Goal: Find specific page/section

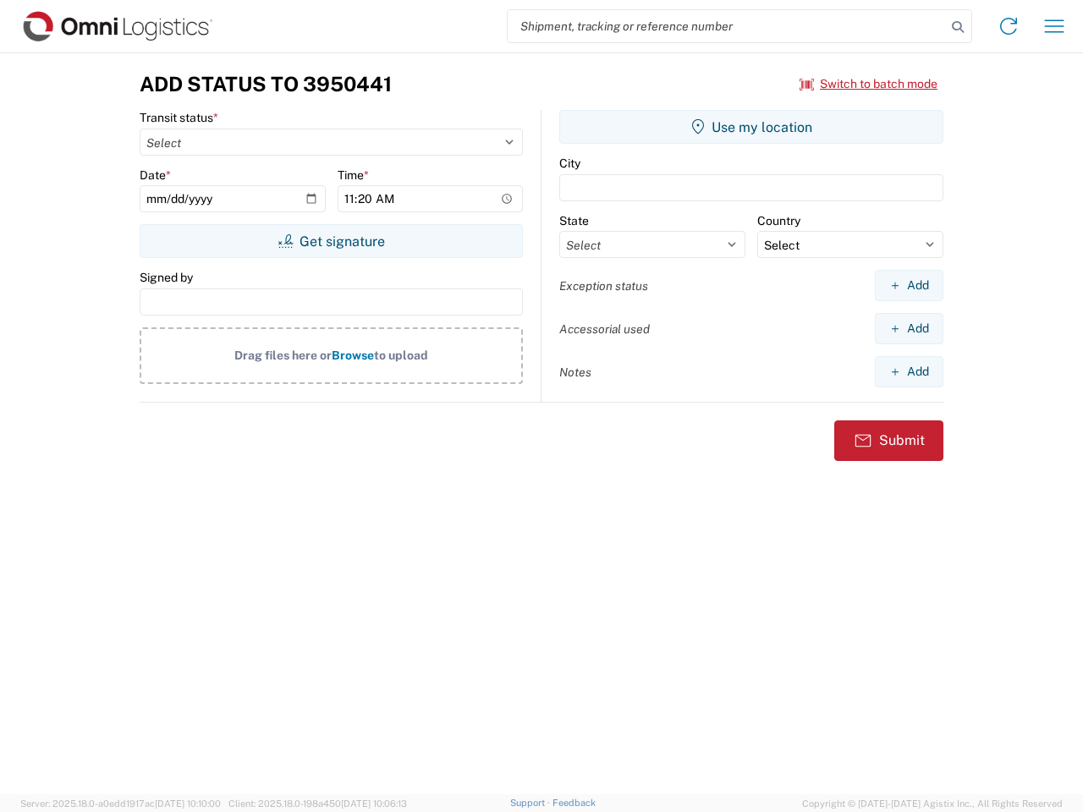
click at [727, 26] on input "search" at bounding box center [726, 26] width 438 height 32
click at [957, 27] on icon at bounding box center [958, 27] width 24 height 24
click at [1008, 26] on icon at bounding box center [1008, 26] width 27 height 27
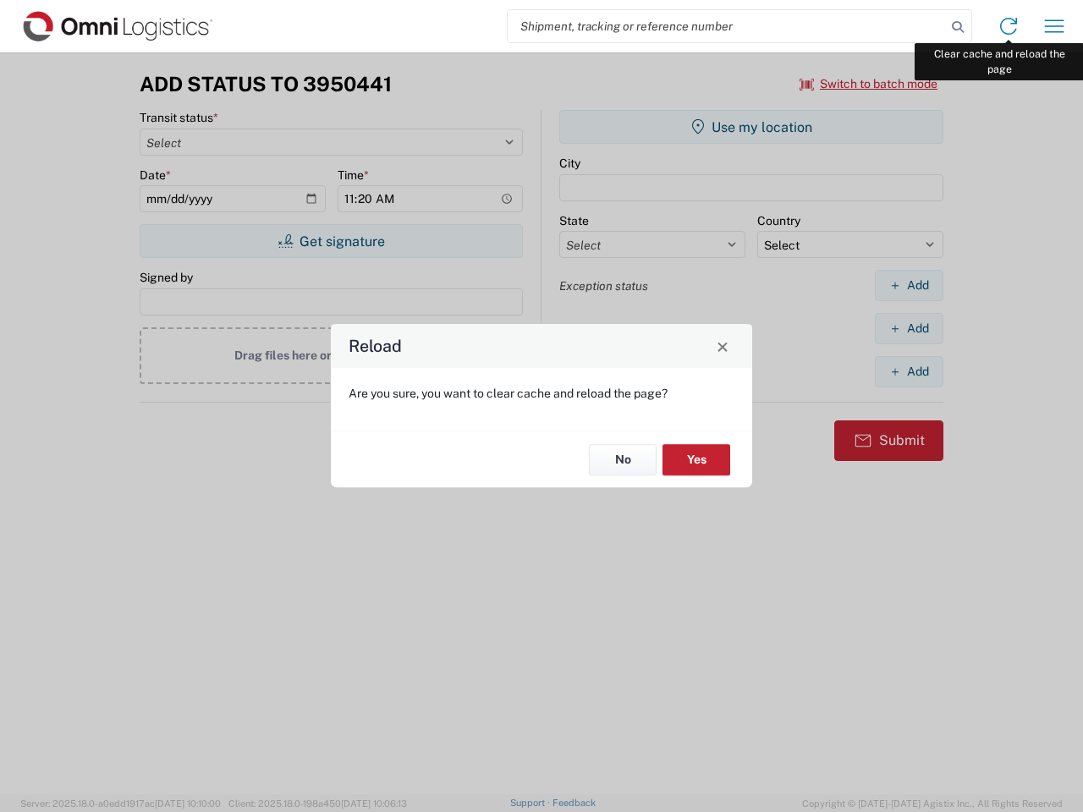
click at [1054, 26] on div "Reload Are you sure, you want to clear cache and reload the page? No Yes" at bounding box center [541, 406] width 1083 height 812
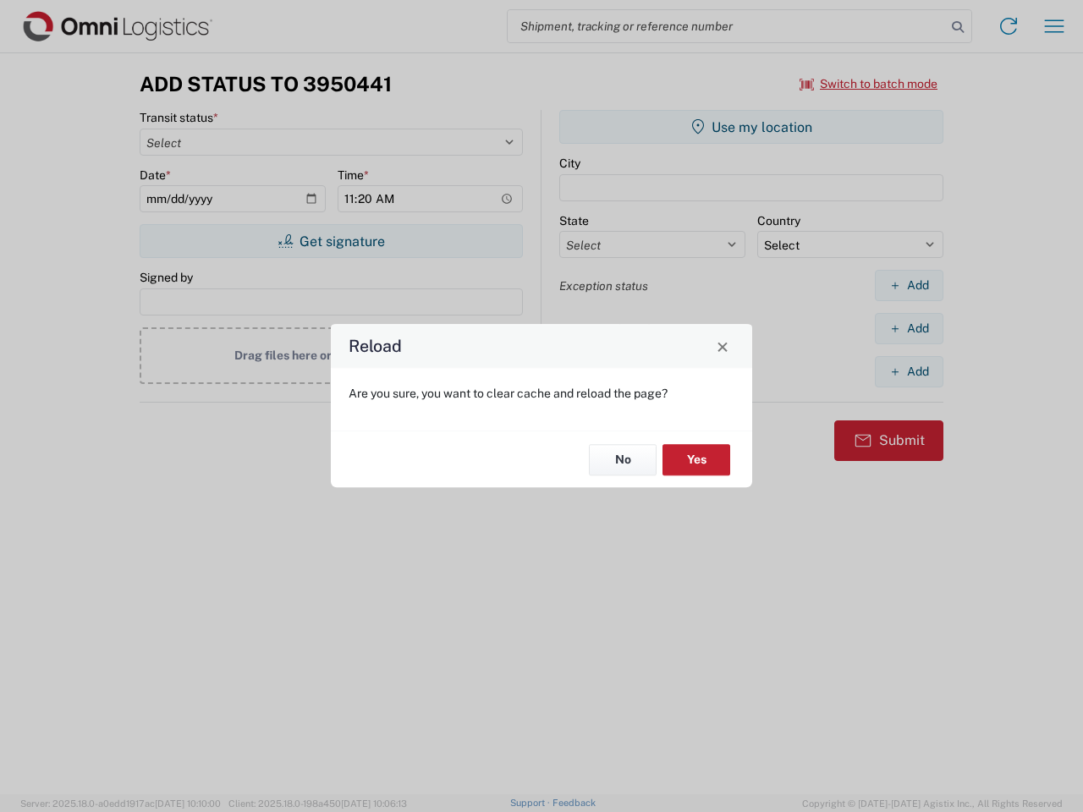
click at [869, 84] on div "Reload Are you sure, you want to clear cache and reload the page? No Yes" at bounding box center [541, 406] width 1083 height 812
click at [331, 241] on div "Reload Are you sure, you want to clear cache and reload the page? No Yes" at bounding box center [541, 406] width 1083 height 812
click at [751, 127] on div "Reload Are you sure, you want to clear cache and reload the page? No Yes" at bounding box center [541, 406] width 1083 height 812
click at [908, 285] on div "Reload Are you sure, you want to clear cache and reload the page? No Yes" at bounding box center [541, 406] width 1083 height 812
click at [908, 328] on div "Reload Are you sure, you want to clear cache and reload the page? No Yes" at bounding box center [541, 406] width 1083 height 812
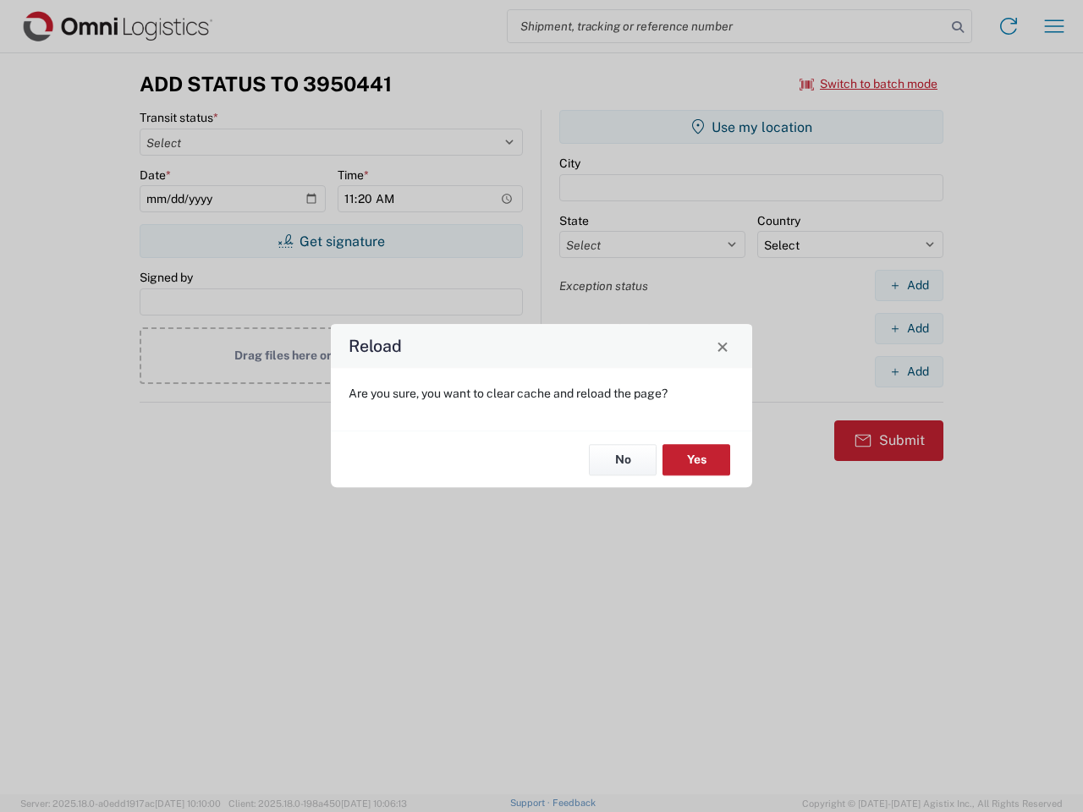
click at [908, 371] on div "Reload Are you sure, you want to clear cache and reload the page? No Yes" at bounding box center [541, 406] width 1083 height 812
